Goal: Task Accomplishment & Management: Manage account settings

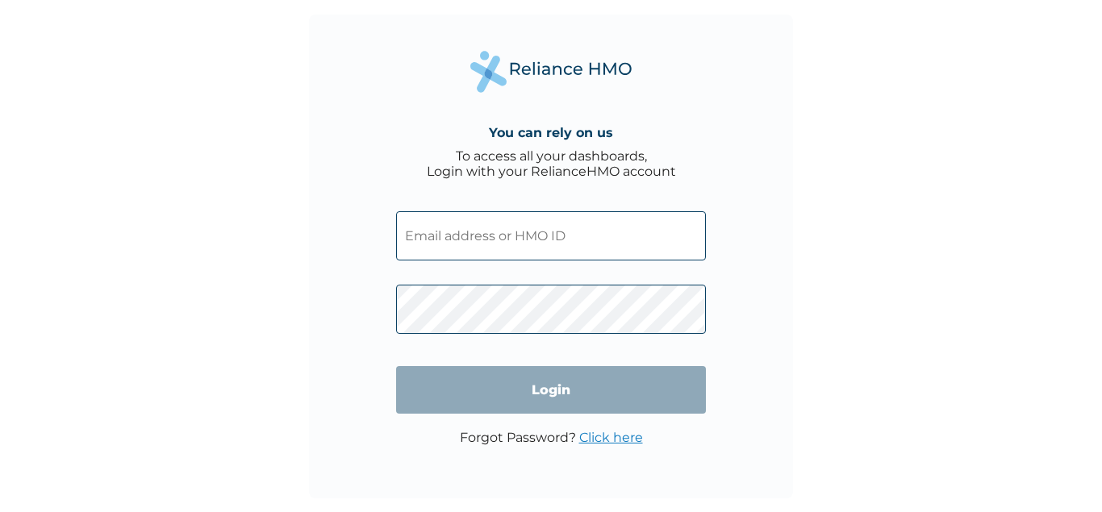
click at [519, 232] on input "text" at bounding box center [551, 235] width 310 height 49
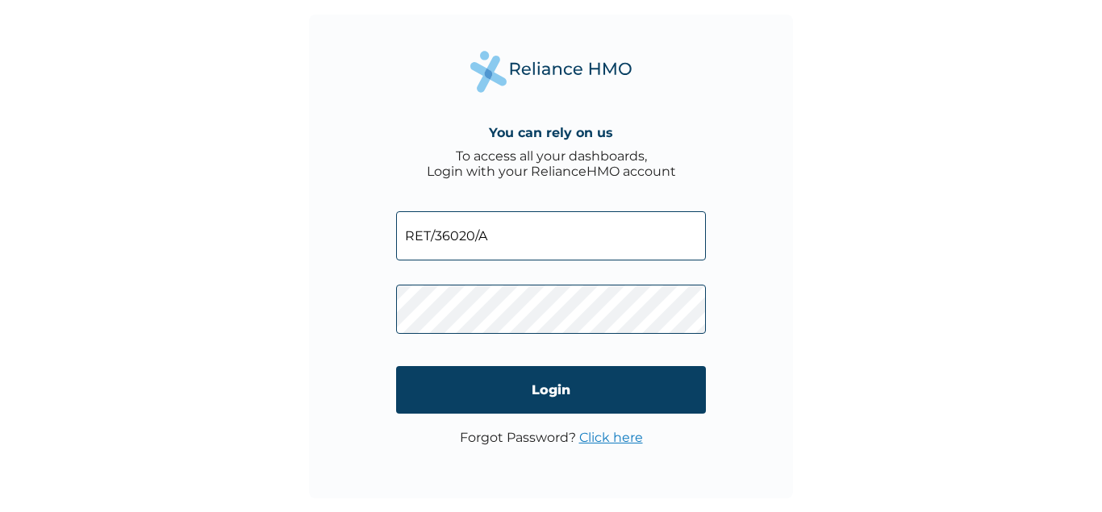
type input "RET/36020/A"
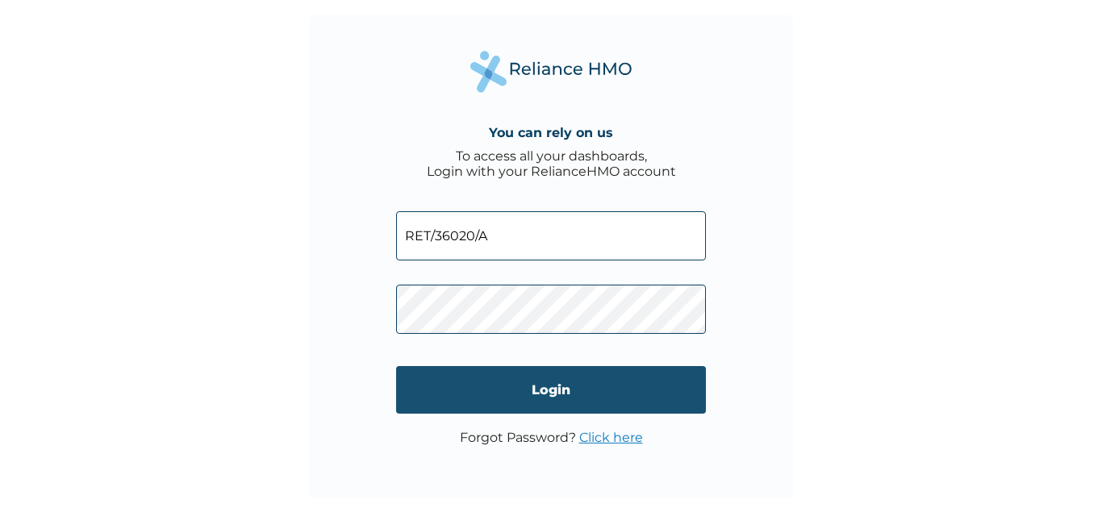
click at [529, 387] on input "Login" at bounding box center [551, 390] width 310 height 48
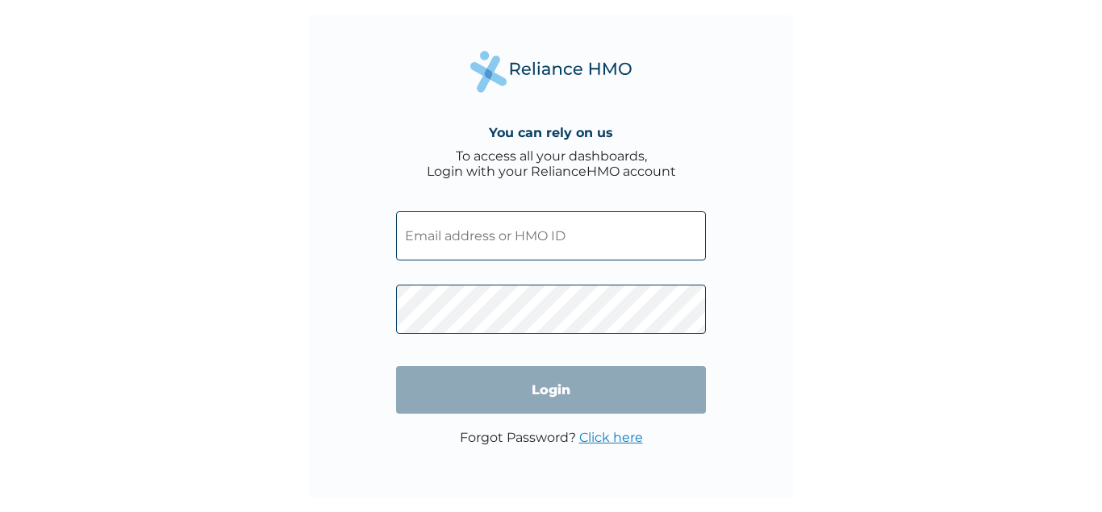
click at [485, 227] on input "text" at bounding box center [551, 235] width 310 height 49
click at [434, 209] on span at bounding box center [551, 231] width 310 height 73
click at [439, 229] on input "text" at bounding box center [551, 235] width 310 height 49
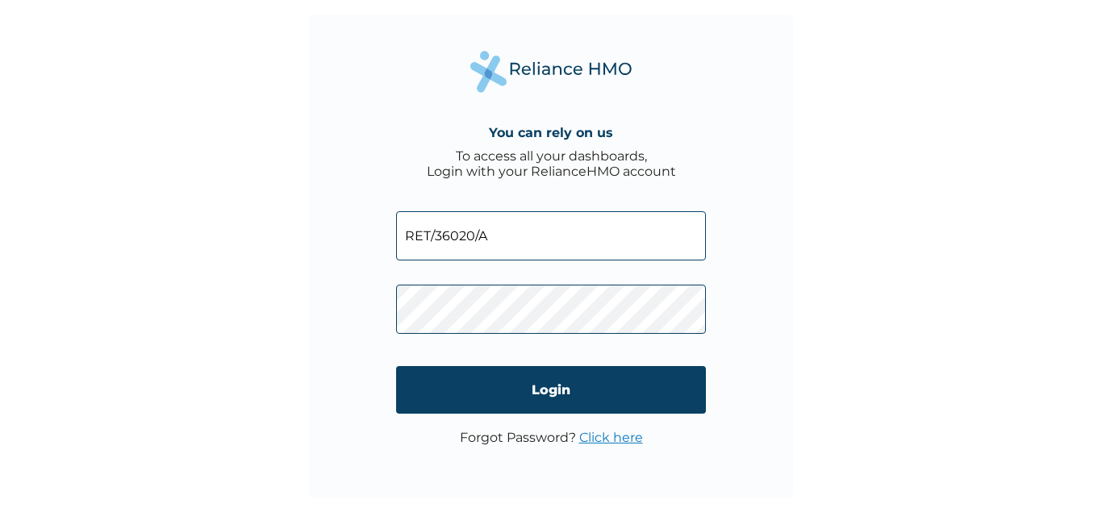
type input "RET/36020/A"
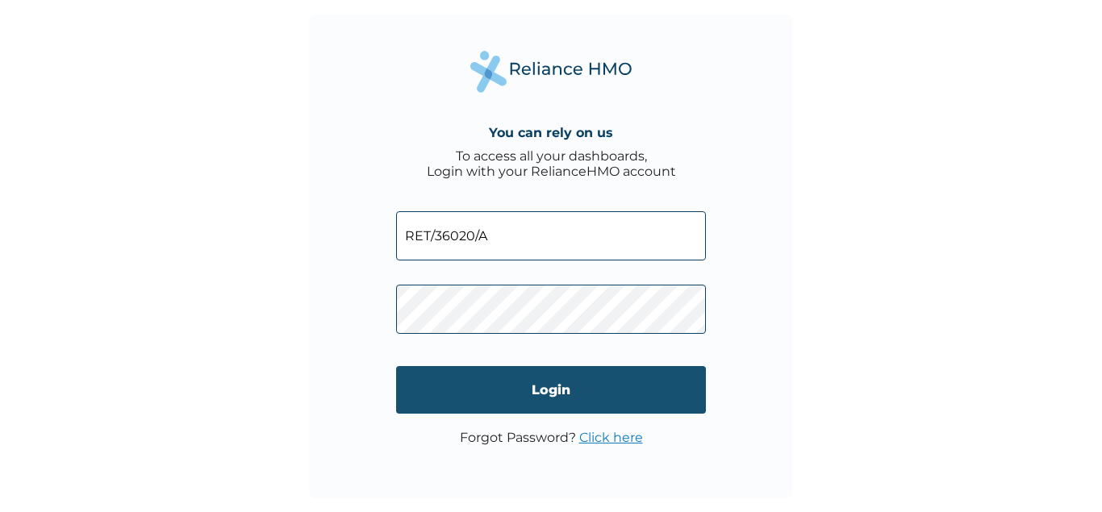
click at [560, 399] on input "Login" at bounding box center [551, 390] width 310 height 48
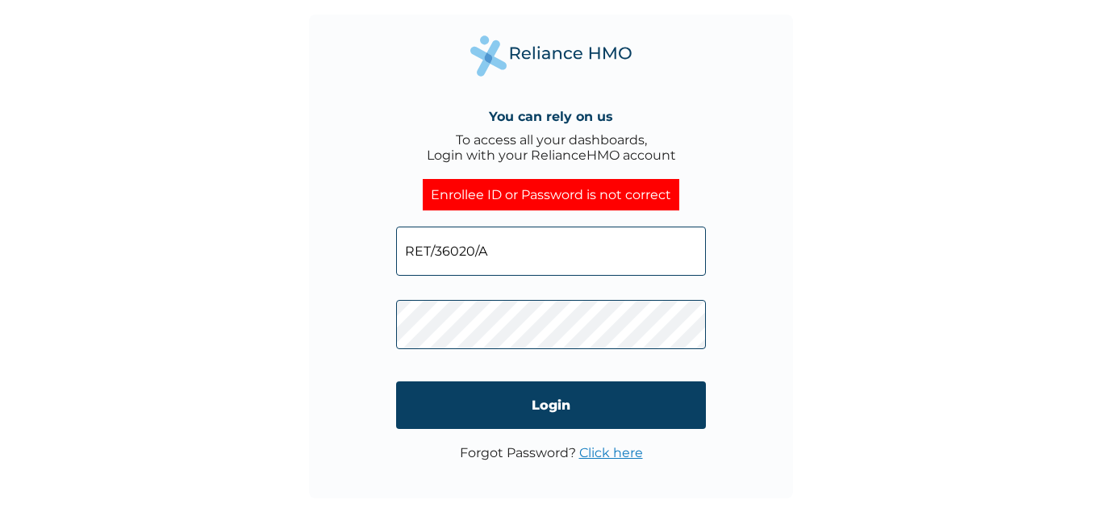
click at [614, 455] on link "Click here" at bounding box center [611, 452] width 64 height 15
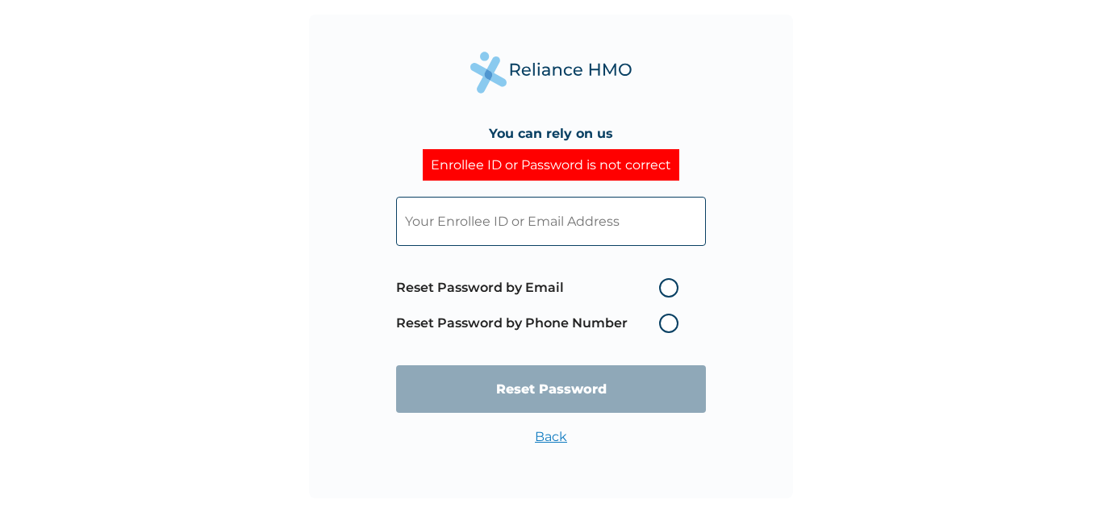
click at [614, 225] on input "text" at bounding box center [551, 221] width 310 height 49
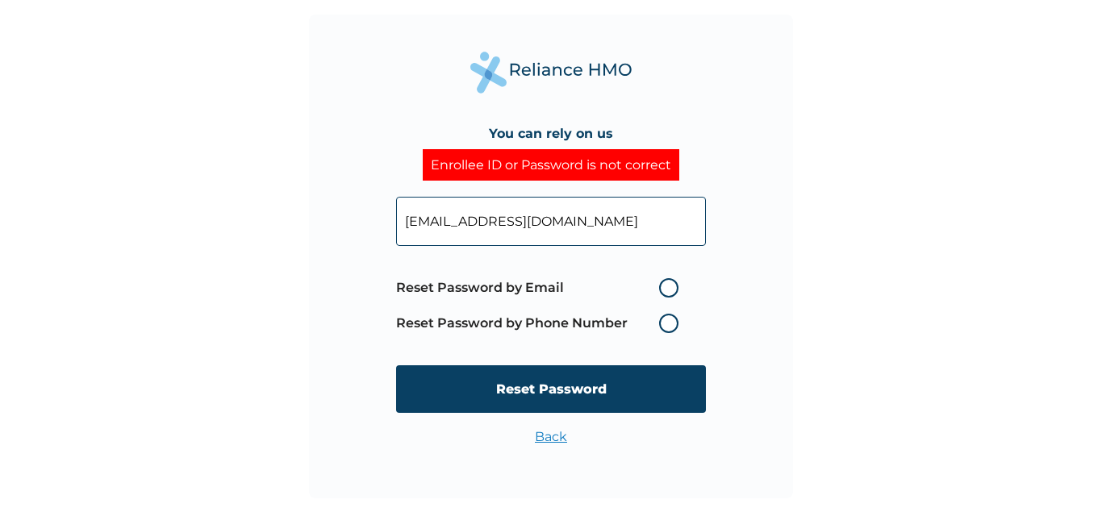
type input "[EMAIL_ADDRESS][DOMAIN_NAME]"
click at [664, 285] on label "Reset Password by Email" at bounding box center [541, 287] width 290 height 19
click at [662, 285] on input "Reset Password by Email" at bounding box center [649, 288] width 26 height 26
radio input "true"
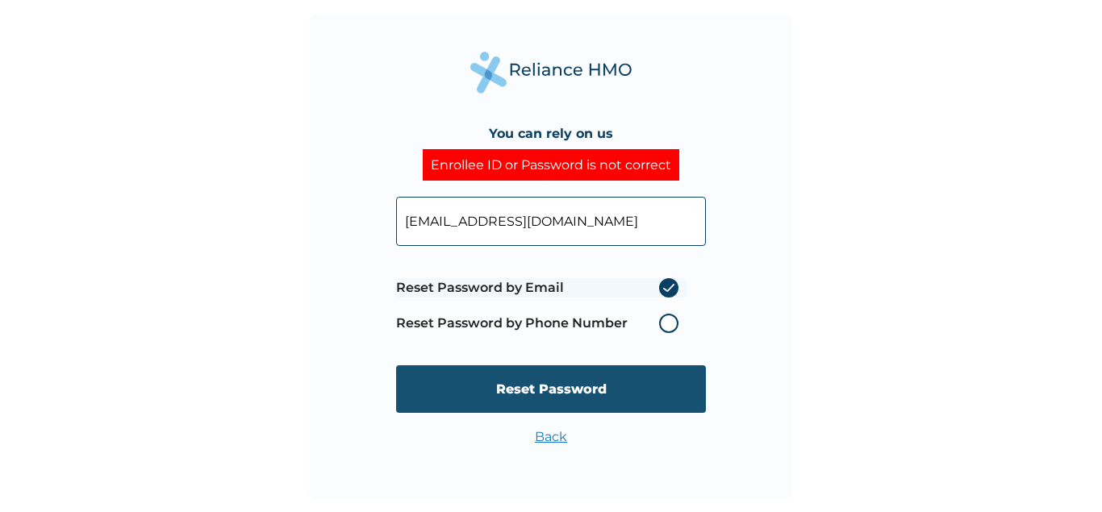
click at [567, 400] on input "Reset Password" at bounding box center [551, 389] width 310 height 48
